Goal: Information Seeking & Learning: Learn about a topic

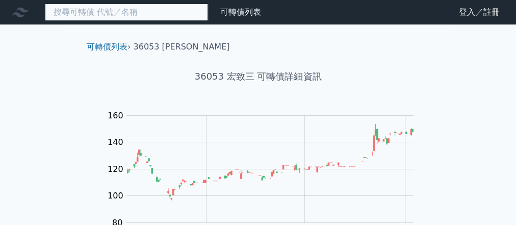
click at [197, 7] on input at bounding box center [126, 12] width 163 height 17
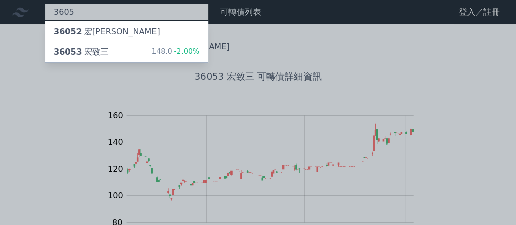
type input "3605"
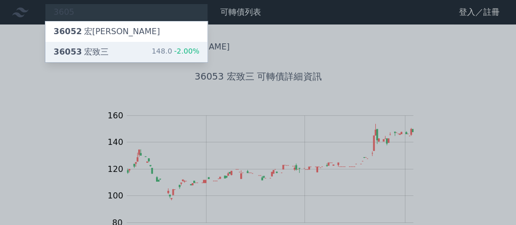
click at [78, 51] on div "36053 [PERSON_NAME]" at bounding box center [80, 52] width 55 height 12
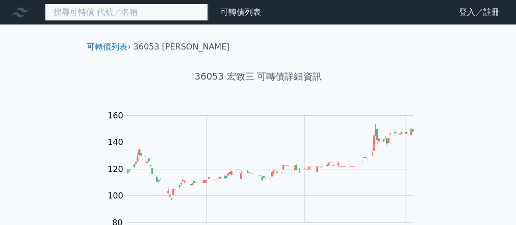
click at [187, 17] on input at bounding box center [126, 12] width 163 height 17
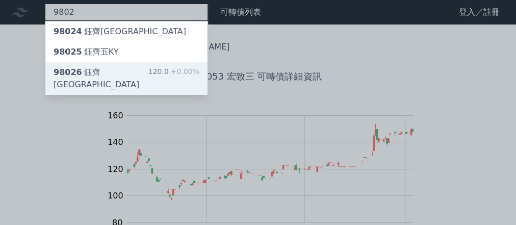
type input "9802"
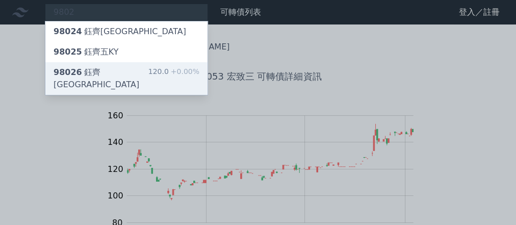
click at [124, 69] on div "98026 [PERSON_NAME]KY 120.0 +0.00%" at bounding box center [126, 78] width 162 height 33
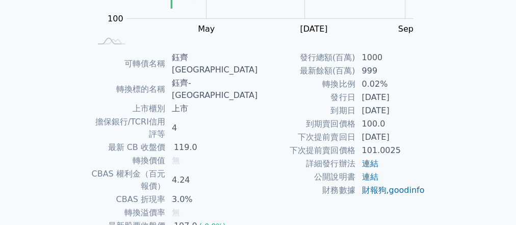
scroll to position [245, 0]
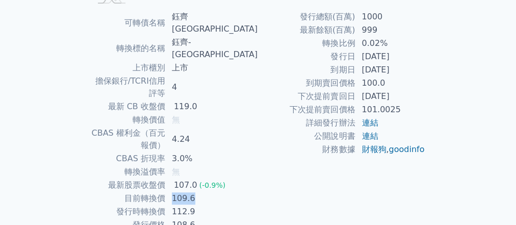
drag, startPoint x: 227, startPoint y: 154, endPoint x: 194, endPoint y: 155, distance: 33.1
click at [194, 192] on td "109.6" at bounding box center [212, 198] width 92 height 13
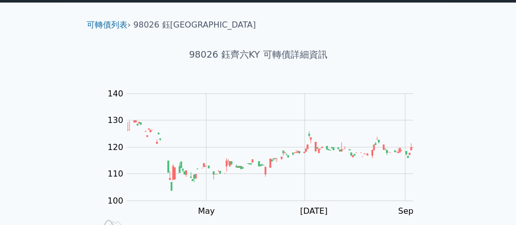
scroll to position [0, 0]
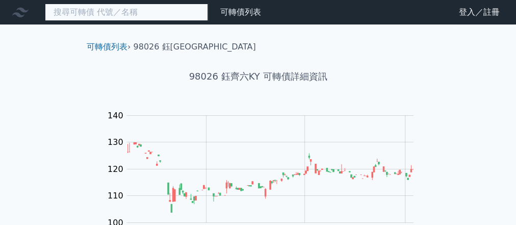
click at [164, 16] on input at bounding box center [126, 12] width 163 height 17
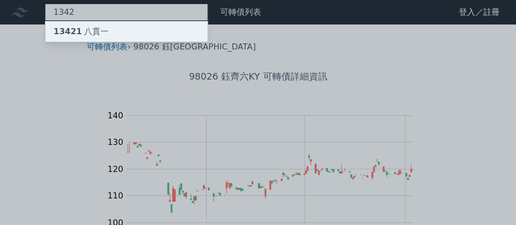
type input "1342"
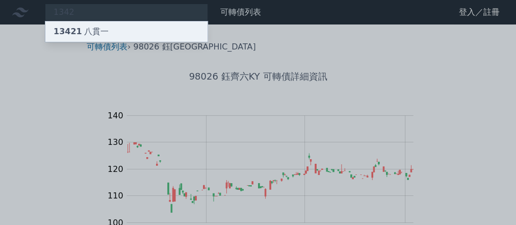
click at [74, 33] on span "13421" at bounding box center [67, 31] width 29 height 10
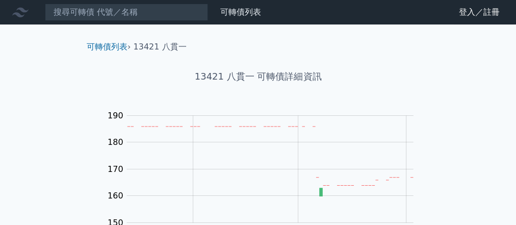
click at [153, 25] on div "可轉債列表 › 13421 八貫一" at bounding box center [257, 38] width 359 height 29
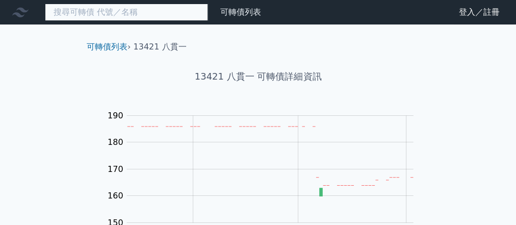
click at [172, 12] on input at bounding box center [126, 12] width 163 height 17
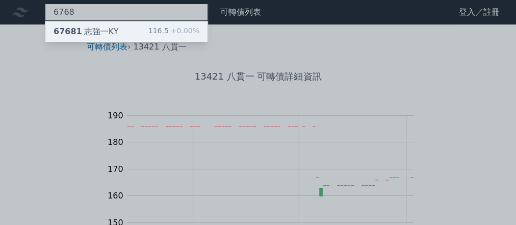
type input "6768"
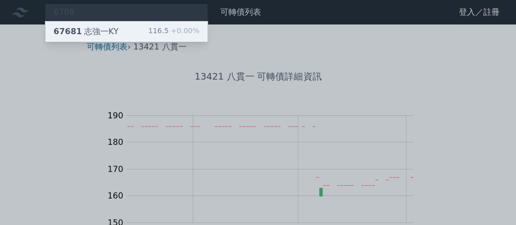
click at [108, 33] on div "67681 志強一KY" at bounding box center [85, 31] width 65 height 12
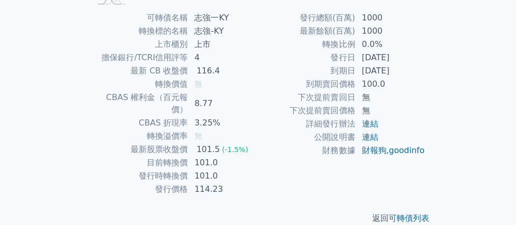
scroll to position [247, 0]
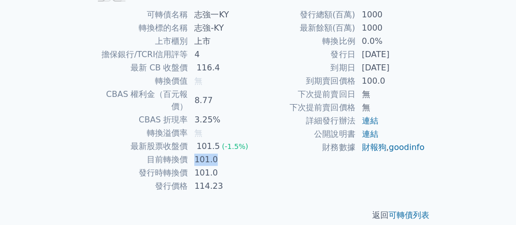
drag, startPoint x: 192, startPoint y: 145, endPoint x: 212, endPoint y: 148, distance: 21.1
click at [212, 153] on td "101.0" at bounding box center [223, 159] width 70 height 13
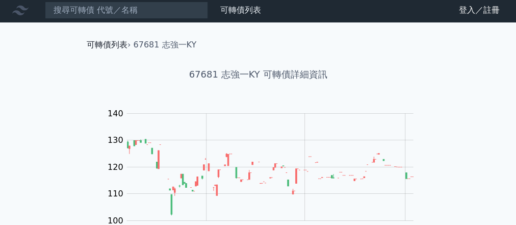
scroll to position [0, 0]
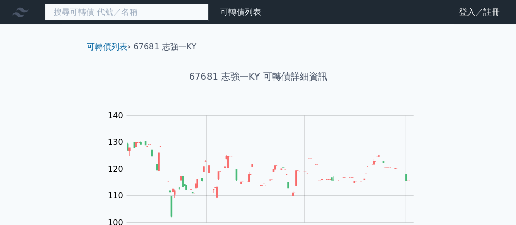
click at [121, 11] on input at bounding box center [126, 12] width 163 height 17
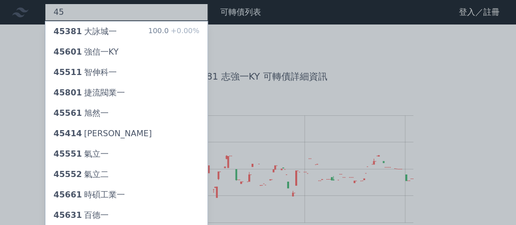
type input "4"
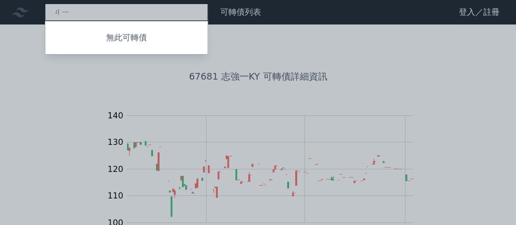
type input "ㄐ"
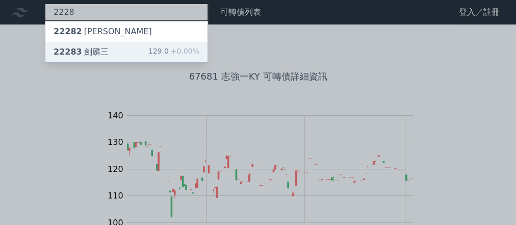
type input "2228"
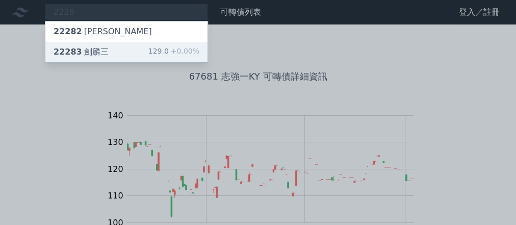
click at [111, 52] on div "22283 劍麟三 129.0 +0.00%" at bounding box center [126, 52] width 162 height 20
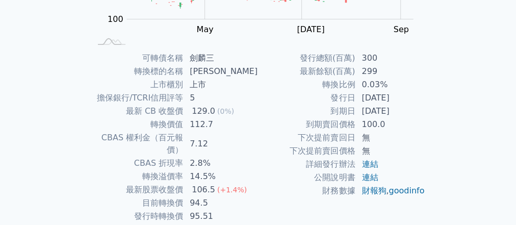
scroll to position [247, 0]
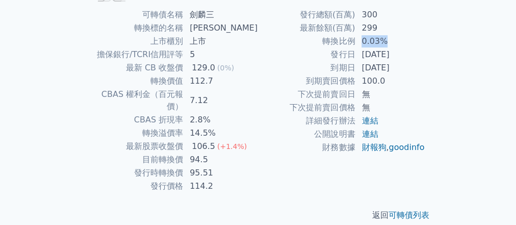
drag, startPoint x: 360, startPoint y: 42, endPoint x: 392, endPoint y: 41, distance: 31.6
click at [392, 41] on td "0.03%" at bounding box center [390, 41] width 70 height 13
click at [193, 81] on td "112.7" at bounding box center [220, 80] width 74 height 13
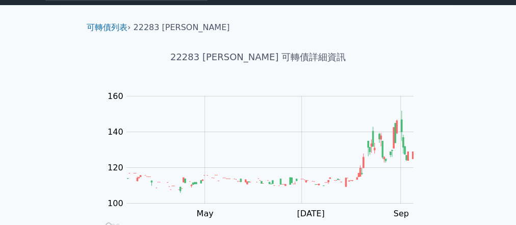
scroll to position [0, 0]
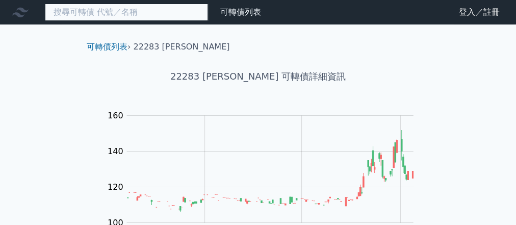
click at [193, 13] on input at bounding box center [126, 12] width 163 height 17
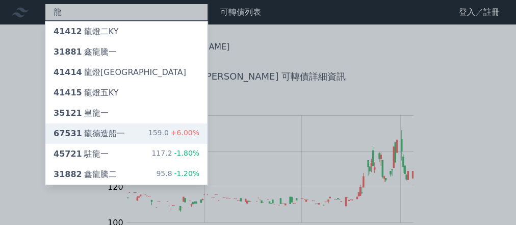
type input "龍"
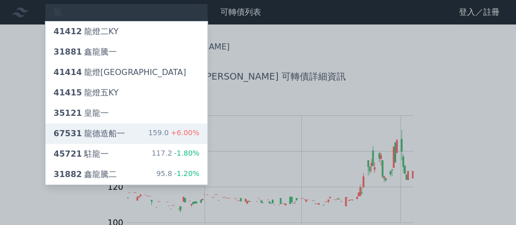
click at [108, 137] on div "67531 龍德造船一" at bounding box center [88, 133] width 71 height 12
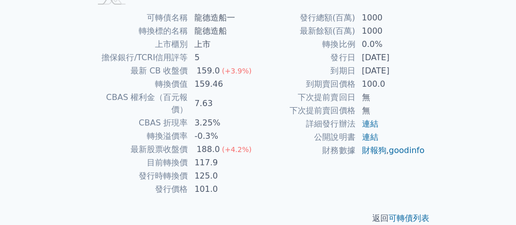
scroll to position [245, 0]
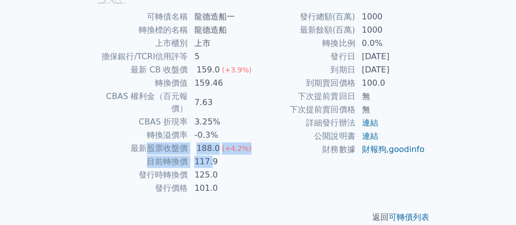
drag, startPoint x: 149, startPoint y: 133, endPoint x: 209, endPoint y: 143, distance: 60.9
click at [209, 143] on tbody "可轉債名稱 龍德造船一 轉換標的名稱 龍德造船 上市櫃別 上市 擔保銀行/TCRI信用評等 5 最新 CB 收盤價 159.0 (+3.9%) 轉換價值 15…" at bounding box center [174, 102] width 167 height 184
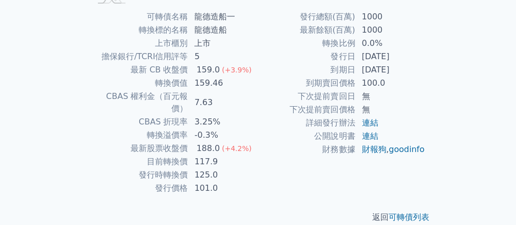
click at [232, 168] on td "125.0" at bounding box center [223, 174] width 70 height 13
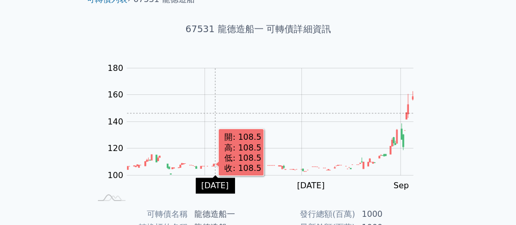
scroll to position [0, 0]
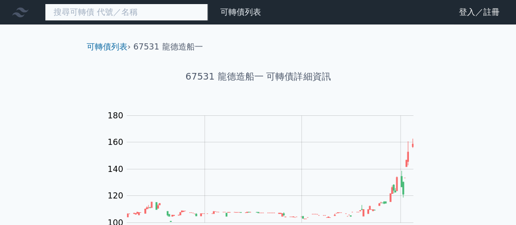
click at [145, 8] on input at bounding box center [126, 12] width 163 height 17
click at [147, 8] on input at bounding box center [126, 12] width 163 height 17
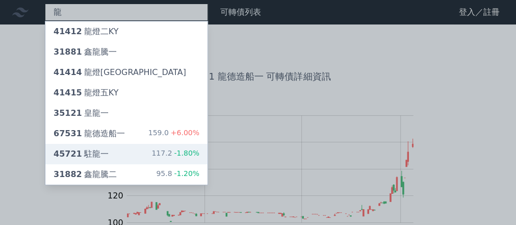
type input "龍"
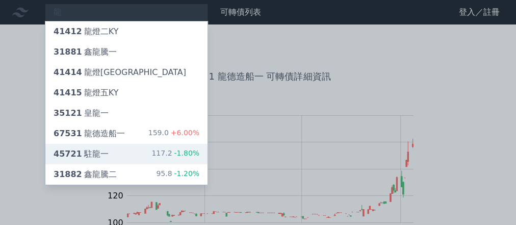
click at [82, 155] on div "45721 駐龍一" at bounding box center [80, 154] width 55 height 12
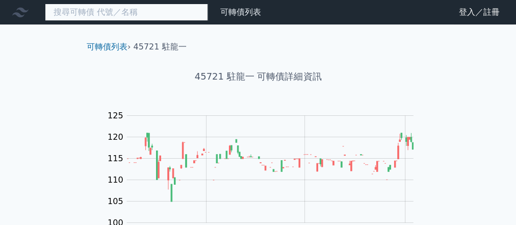
drag, startPoint x: 196, startPoint y: 9, endPoint x: 181, endPoint y: 9, distance: 14.8
click at [195, 9] on input at bounding box center [126, 12] width 163 height 17
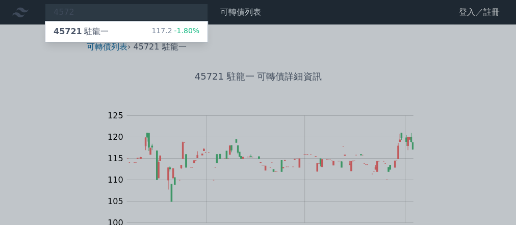
click at [460, 117] on div at bounding box center [258, 112] width 516 height 225
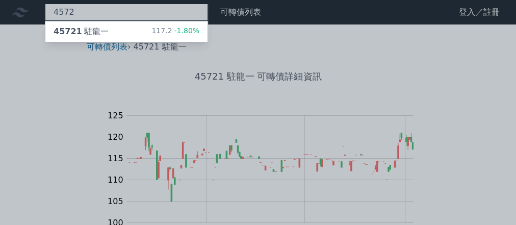
click at [196, 7] on div "4572 45721 駐龍一 117.2 -1.80%" at bounding box center [126, 12] width 163 height 17
type input "4"
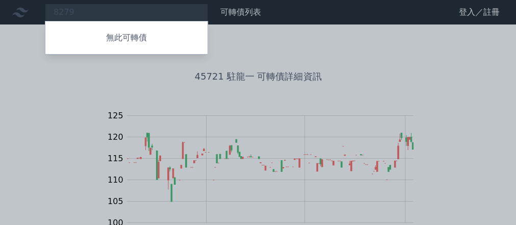
click at [91, 89] on div at bounding box center [258, 112] width 516 height 225
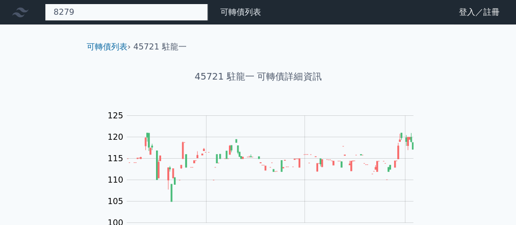
click at [161, 10] on div "8279 無此可轉債" at bounding box center [126, 12] width 163 height 17
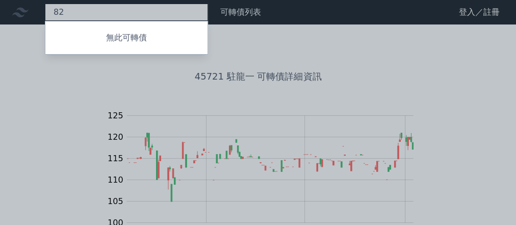
type input "8"
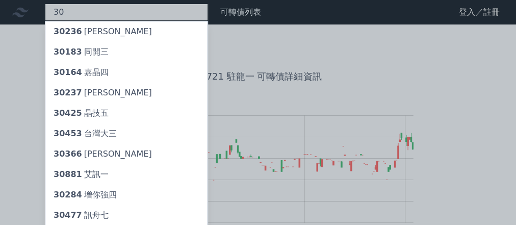
type input "3"
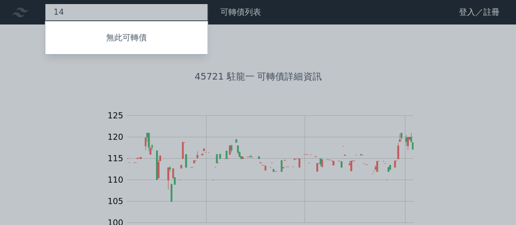
type input "1"
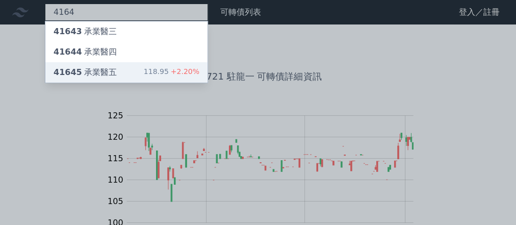
type input "4164"
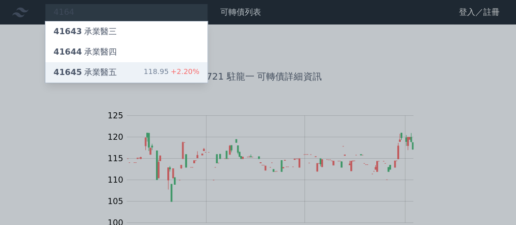
click at [94, 69] on div "41645 承業醫五" at bounding box center [84, 72] width 63 height 12
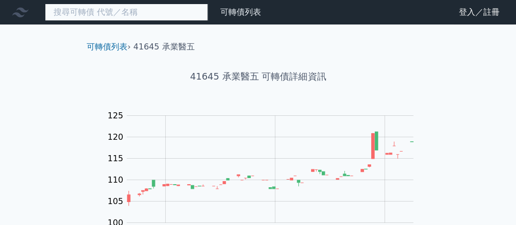
click at [146, 15] on input at bounding box center [126, 12] width 163 height 17
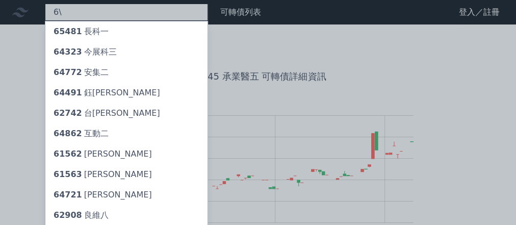
type input "6"
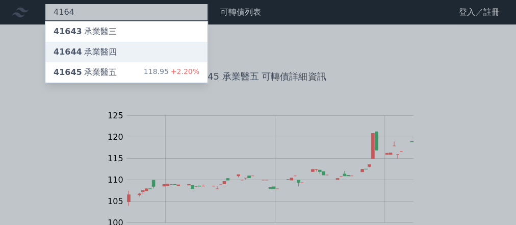
type input "4164"
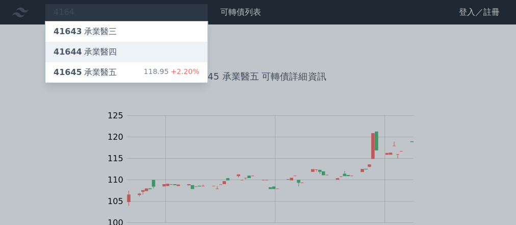
click at [106, 51] on div "41644 承業醫四" at bounding box center [84, 52] width 63 height 12
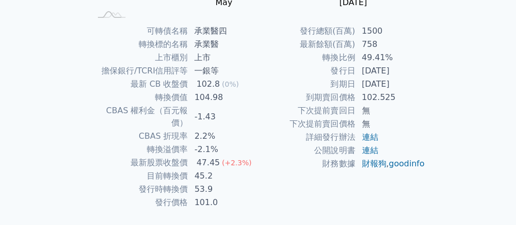
scroll to position [247, 0]
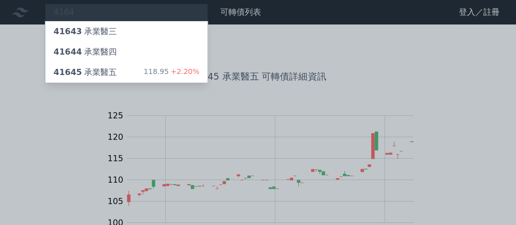
click at [0, 159] on div at bounding box center [258, 112] width 516 height 225
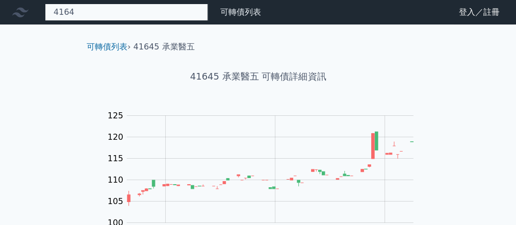
click at [121, 8] on div "4164 41643 承業醫三 41644 承業醫四 41645 承業醫五 118.95 +2.20%" at bounding box center [126, 12] width 163 height 17
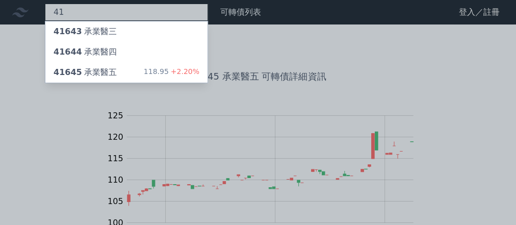
type input "4"
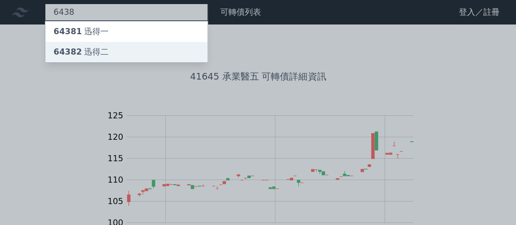
type input "6438"
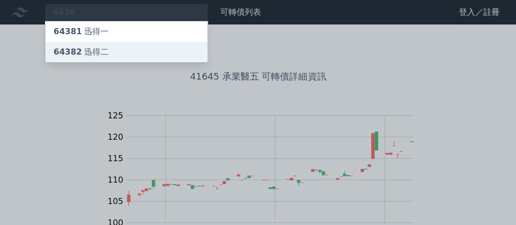
click at [130, 51] on div "64382 迅得二" at bounding box center [126, 52] width 162 height 20
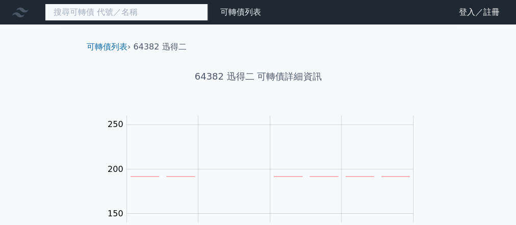
click at [89, 14] on input at bounding box center [126, 12] width 163 height 17
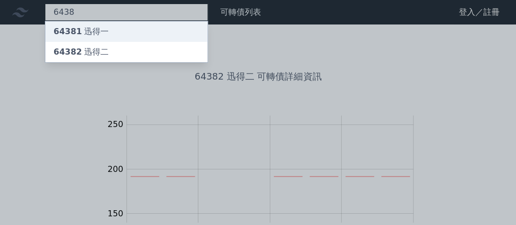
type input "6438"
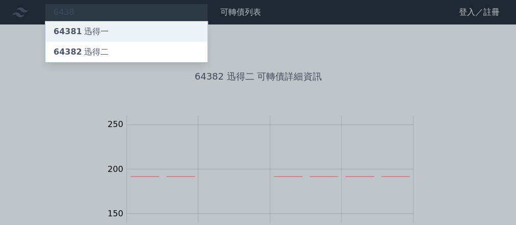
click at [110, 35] on div "64381 迅得一" at bounding box center [126, 31] width 162 height 20
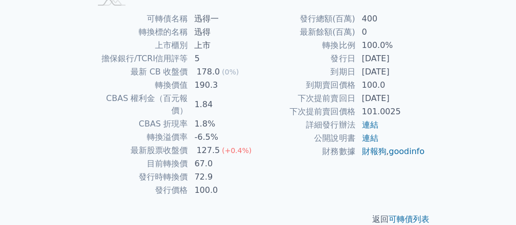
scroll to position [245, 0]
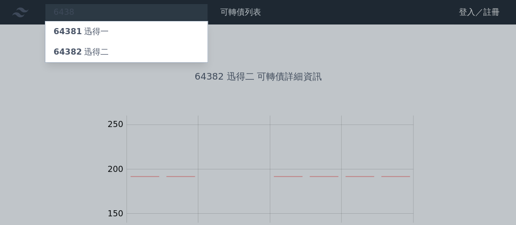
click at [118, 7] on div at bounding box center [258, 112] width 516 height 225
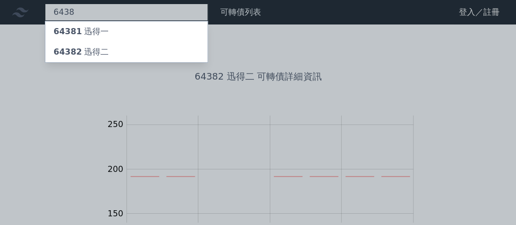
click at [119, 8] on div "6438 64381 迅得一 64382 迅得二" at bounding box center [126, 12] width 163 height 17
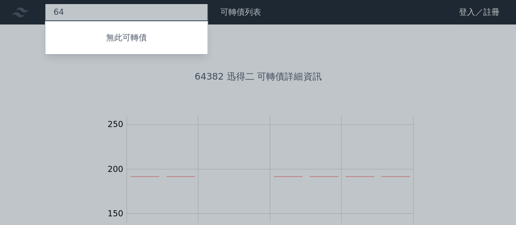
type input "6"
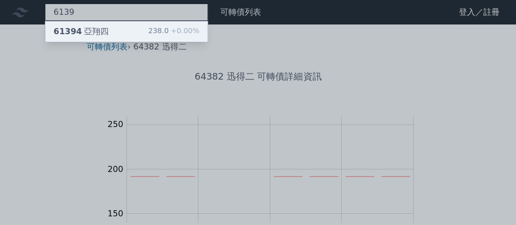
type input "6139"
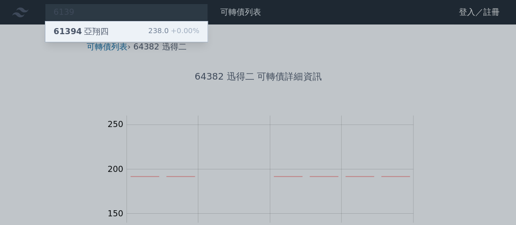
click at [112, 33] on div "61394 亞翔四 238.0 +0.00%" at bounding box center [126, 31] width 162 height 20
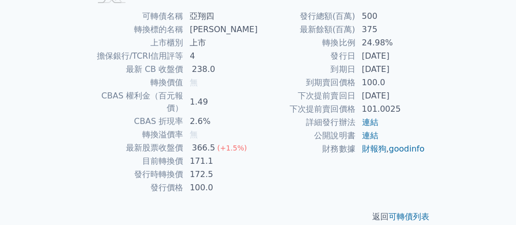
scroll to position [247, 0]
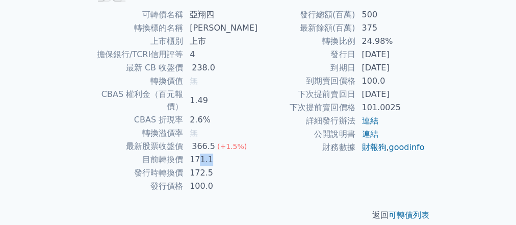
drag, startPoint x: 217, startPoint y: 149, endPoint x: 204, endPoint y: 146, distance: 12.5
click at [204, 153] on td "171.1" at bounding box center [220, 159] width 74 height 13
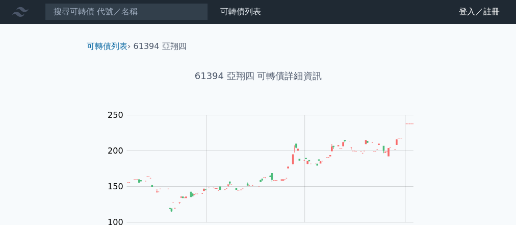
scroll to position [0, 0]
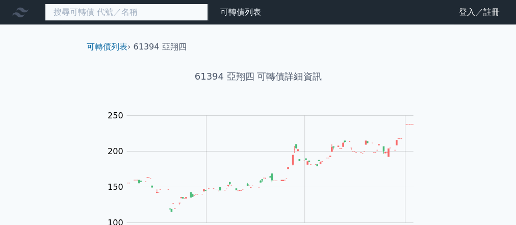
click at [163, 19] on input at bounding box center [126, 12] width 163 height 17
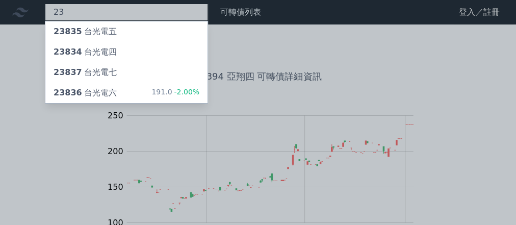
type input "2"
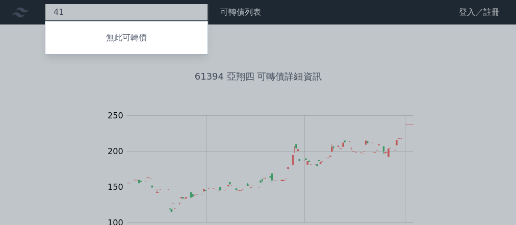
type input "4"
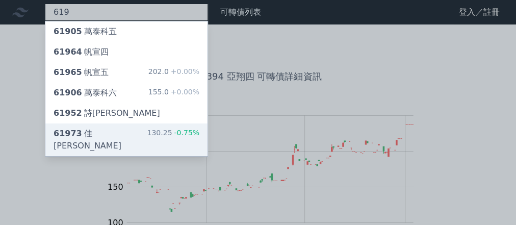
type input "619"
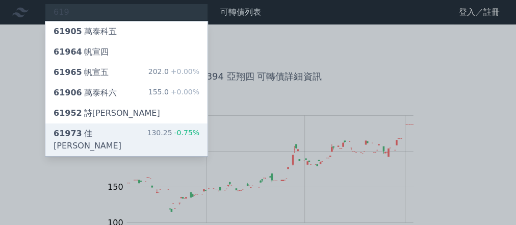
click at [121, 137] on div "61973 [PERSON_NAME][PERSON_NAME]三 130.25 -0.75%" at bounding box center [126, 139] width 162 height 33
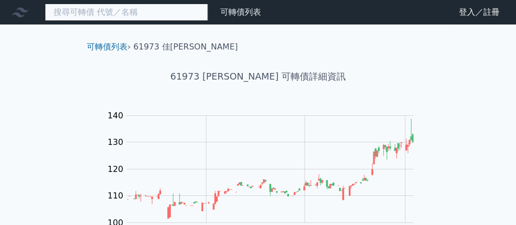
click at [179, 19] on input at bounding box center [126, 12] width 163 height 17
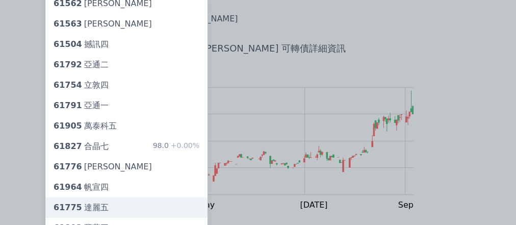
scroll to position [41, 0]
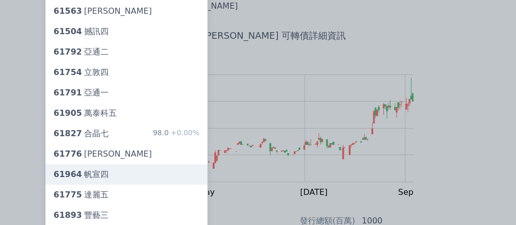
type input "61"
click at [120, 176] on div "61964 帆宣四" at bounding box center [126, 174] width 162 height 20
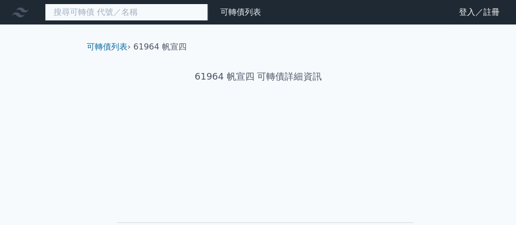
click at [164, 13] on input at bounding box center [126, 12] width 163 height 17
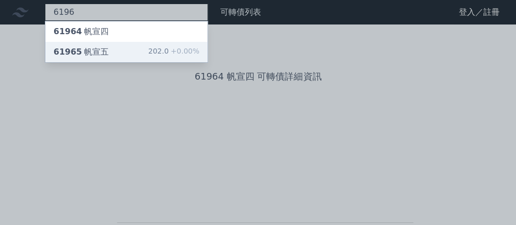
type input "6196"
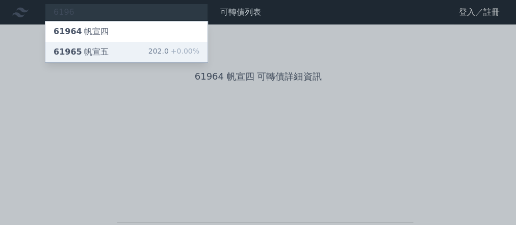
click at [101, 52] on div "61965 [PERSON_NAME]" at bounding box center [80, 52] width 55 height 12
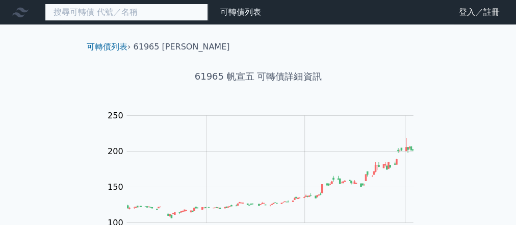
click at [103, 9] on input at bounding box center [126, 12] width 163 height 17
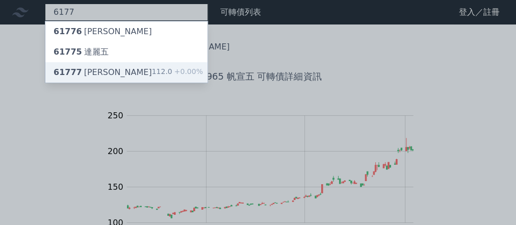
type input "6177"
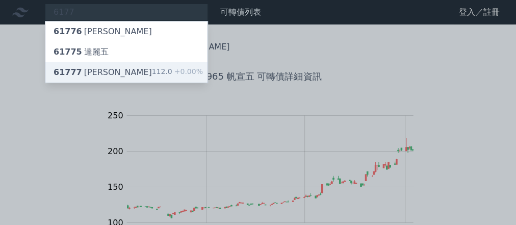
click at [79, 68] on div "61777 [PERSON_NAME]" at bounding box center [102, 72] width 98 height 12
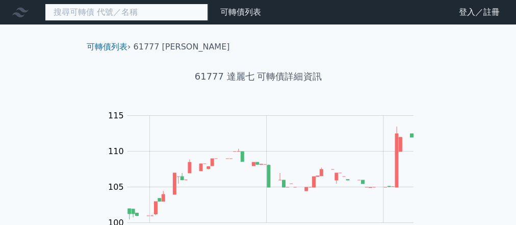
click at [180, 13] on input at bounding box center [126, 12] width 163 height 17
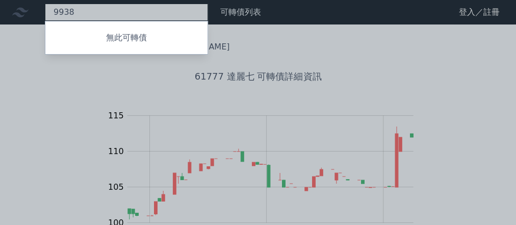
type input "9938"
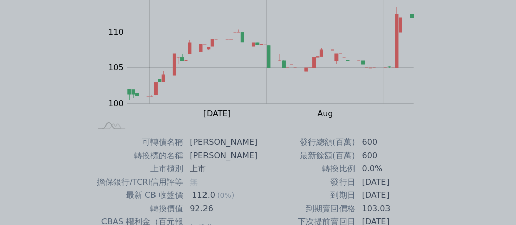
scroll to position [122, 0]
